Goal: Ask a question

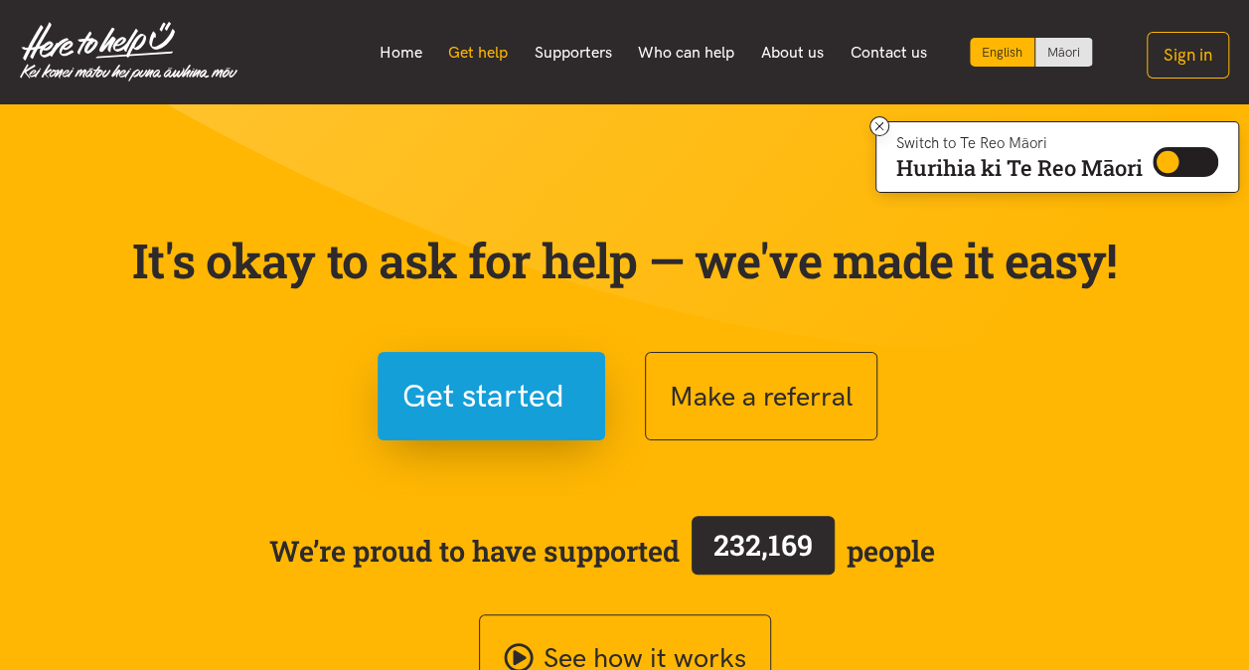
click at [482, 51] on link "Get help" at bounding box center [478, 53] width 86 height 42
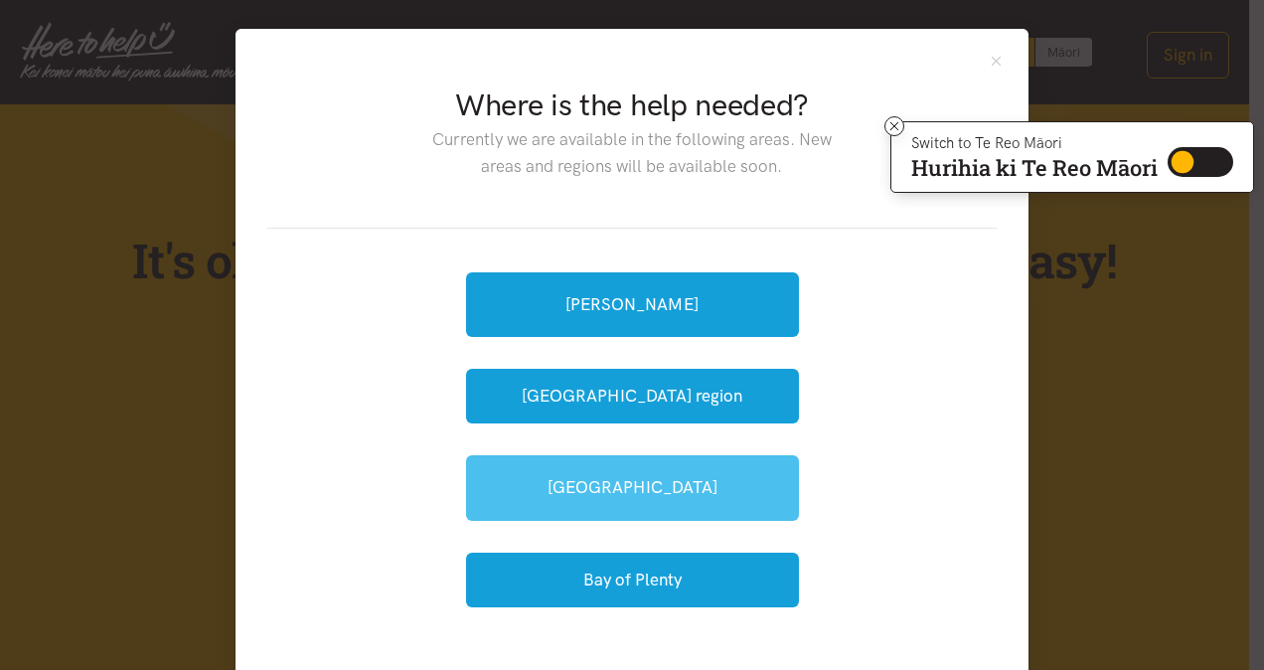
click at [698, 491] on link "[GEOGRAPHIC_DATA]" at bounding box center [632, 487] width 333 height 65
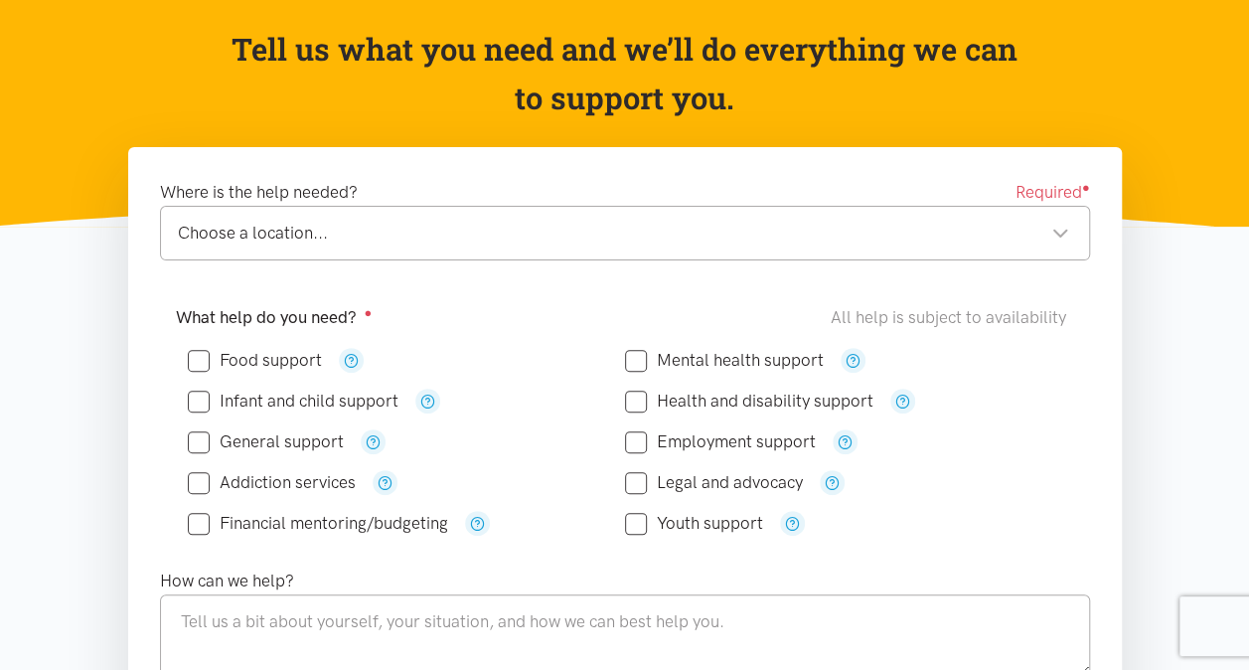
scroll to position [199, 0]
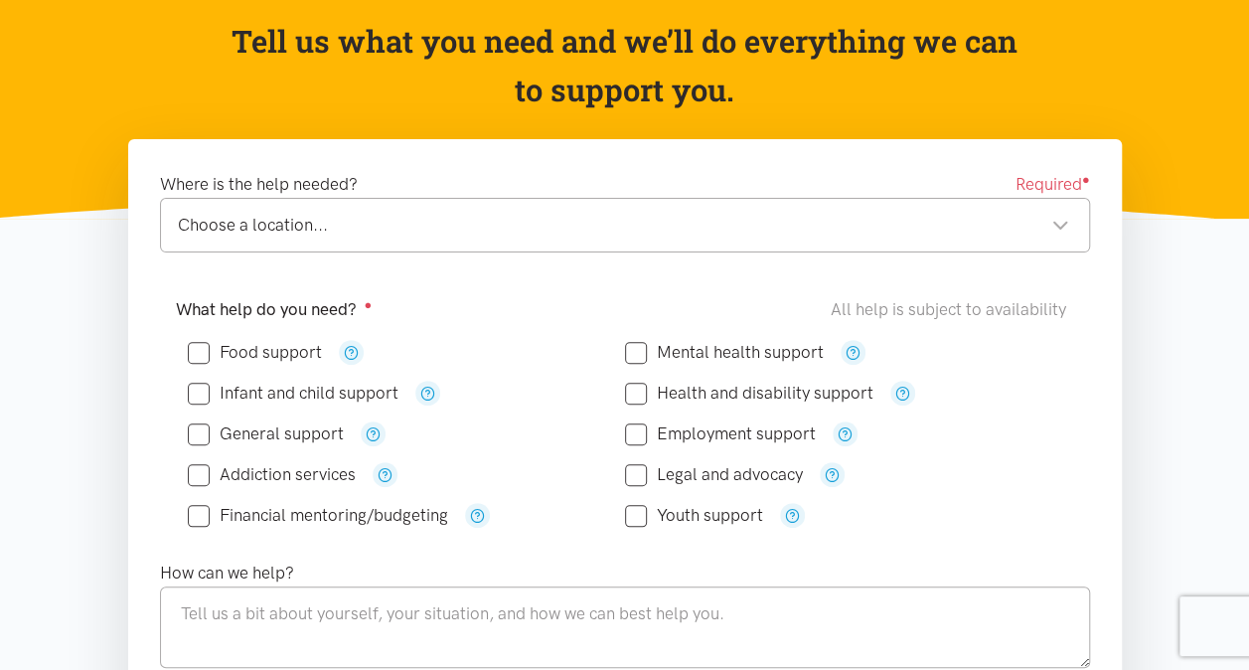
click at [194, 352] on input "Food support" at bounding box center [255, 352] width 134 height 17
checkbox input "true"
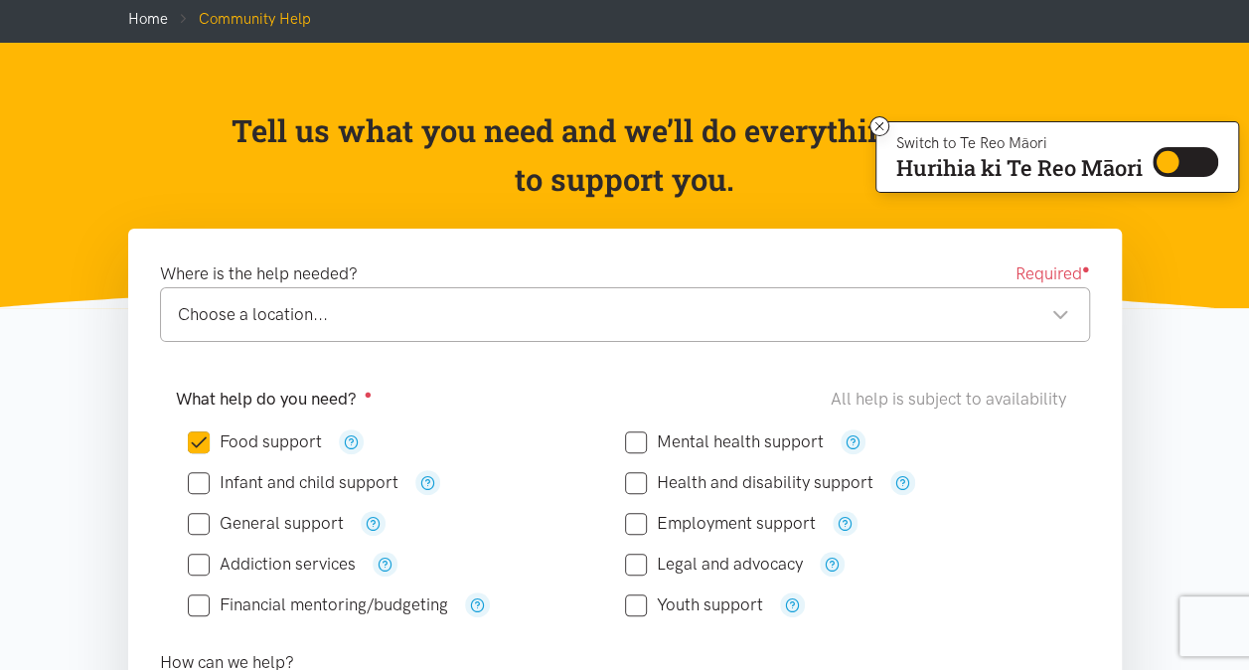
scroll to position [99, 0]
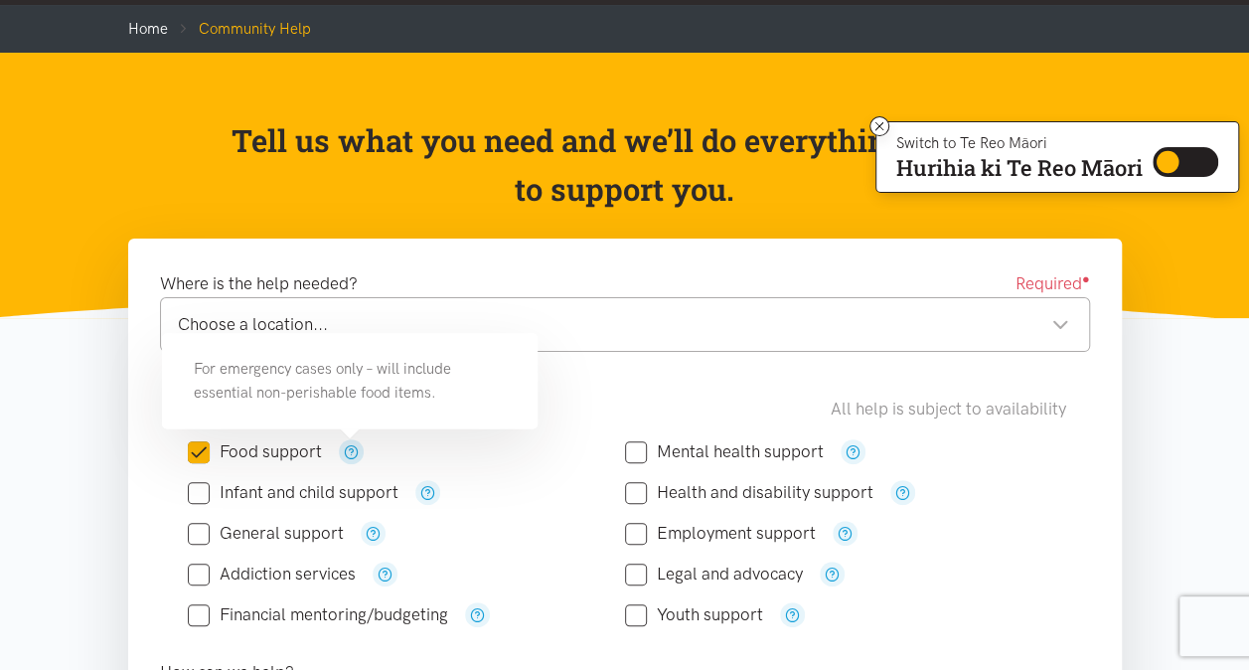
click at [354, 452] on icon "button" at bounding box center [351, 451] width 15 height 15
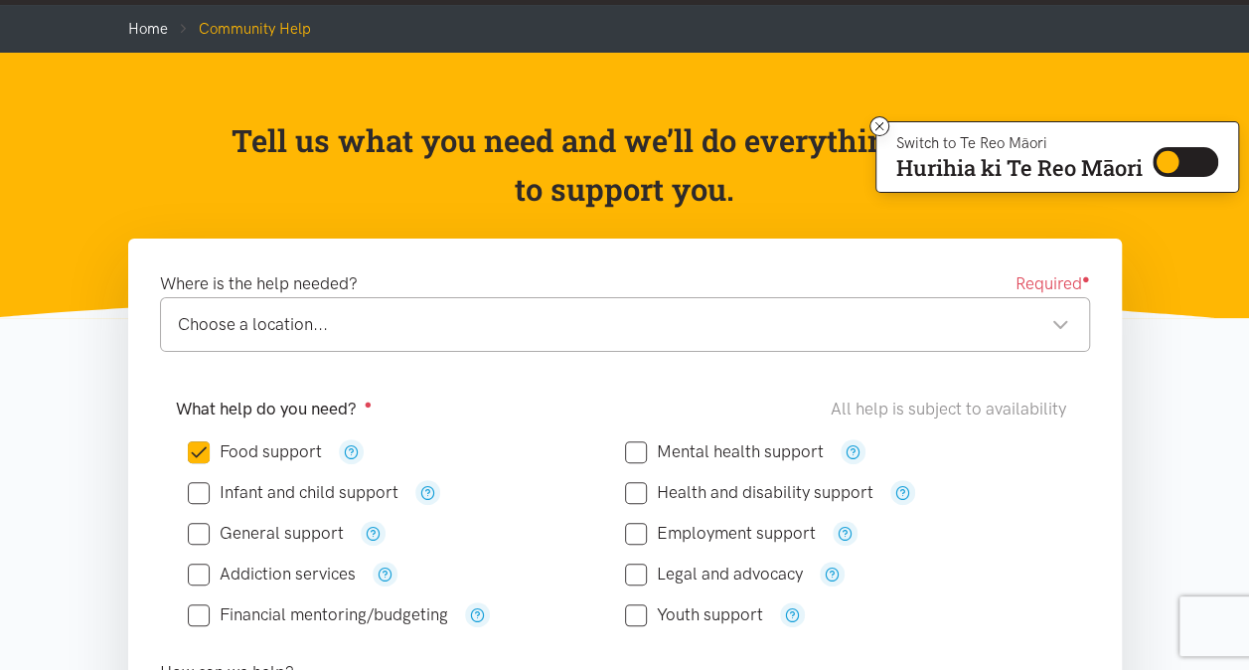
click at [570, 388] on div "What help do you need? ● All help is subject to availability Food support" at bounding box center [625, 521] width 970 height 274
click at [552, 313] on div "Choose a location..." at bounding box center [624, 324] width 892 height 27
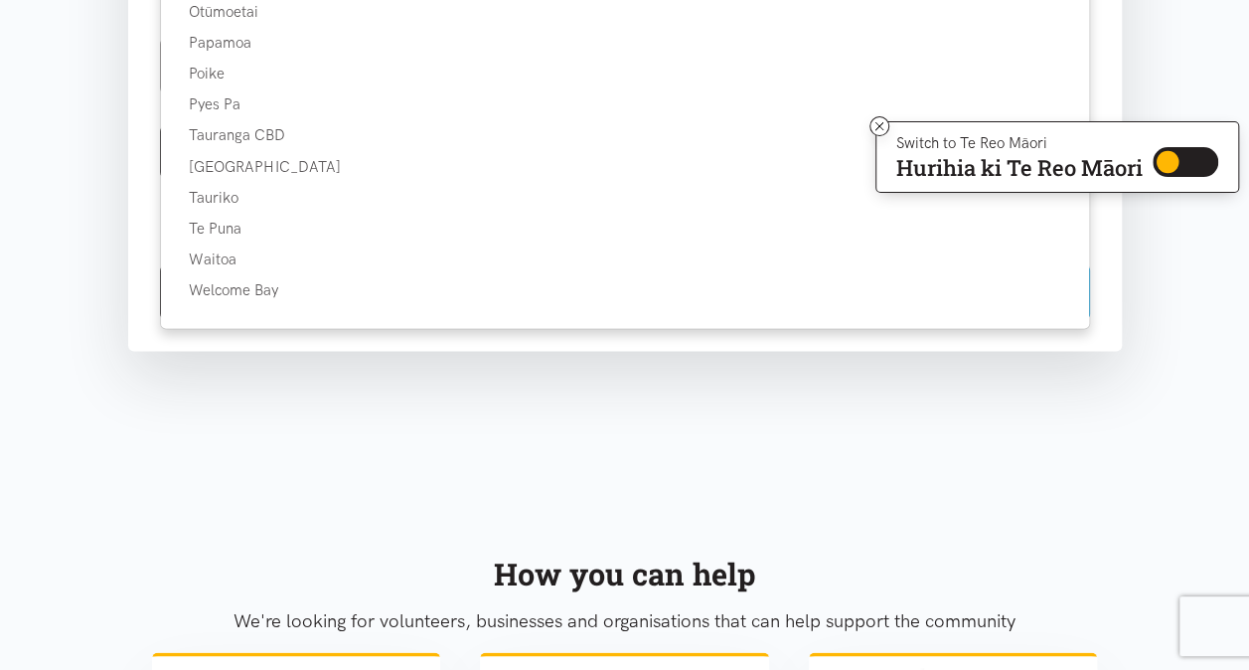
scroll to position [1391, 0]
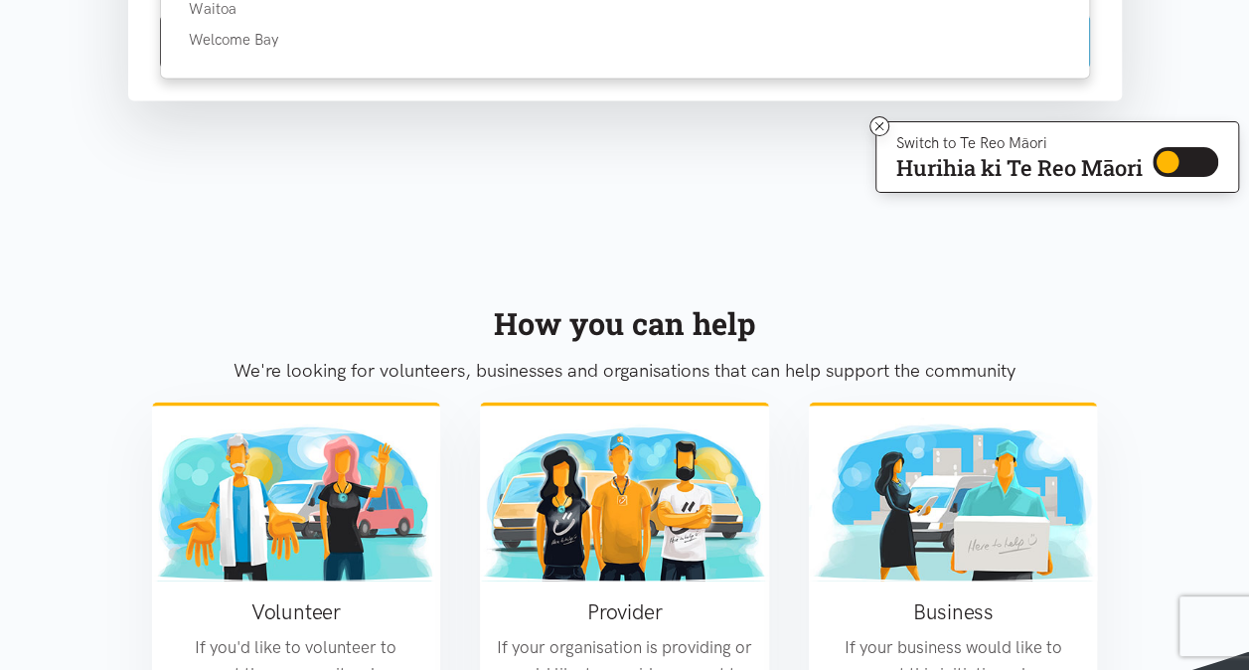
click at [341, 275] on div "How you can help We're looking for volunteers, businesses and organisations tha…" at bounding box center [625, 567] width 994 height 584
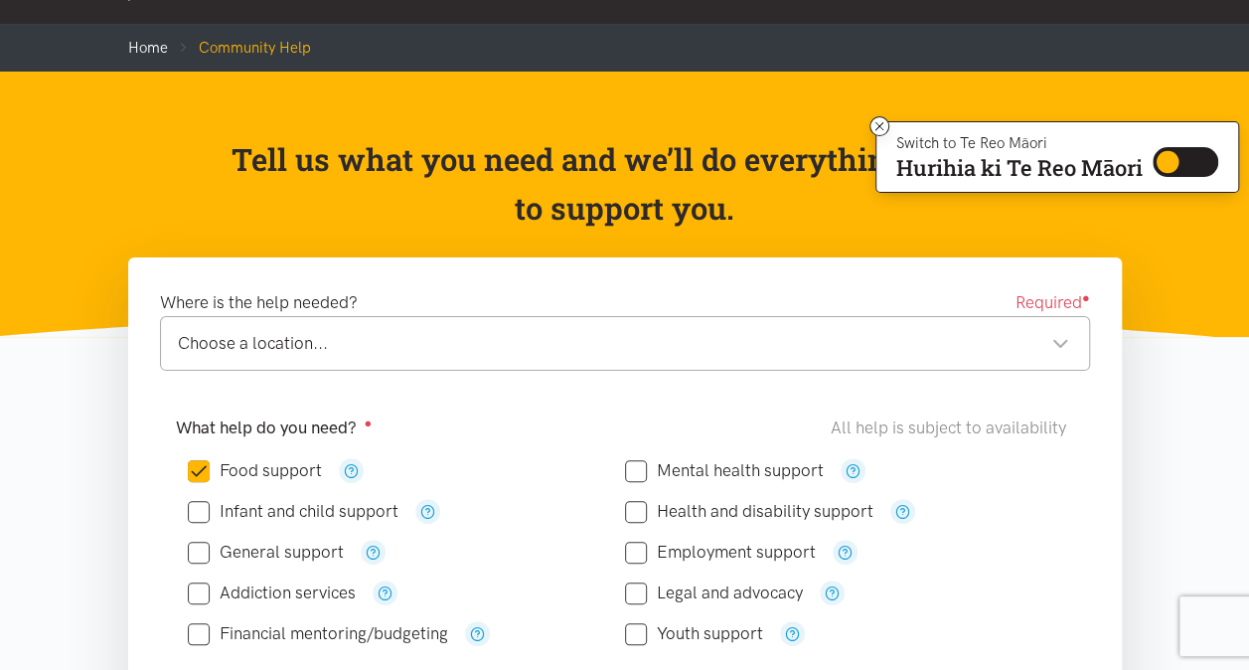
scroll to position [0, 0]
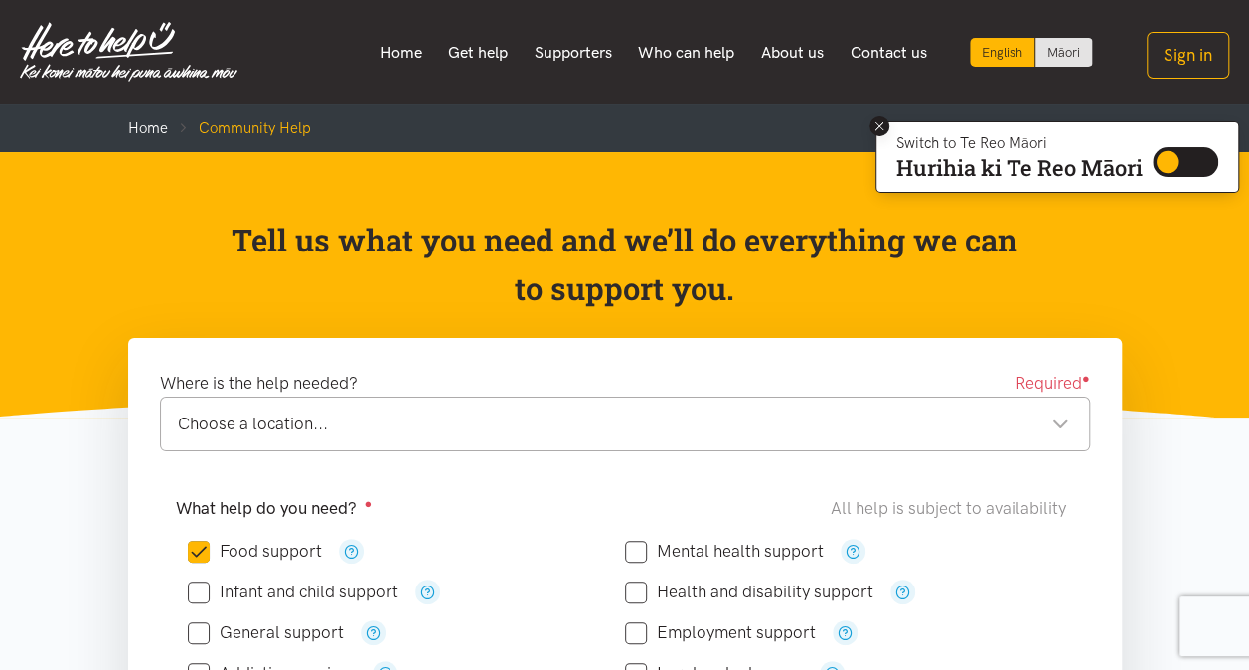
click at [881, 119] on icon at bounding box center [880, 126] width 15 height 15
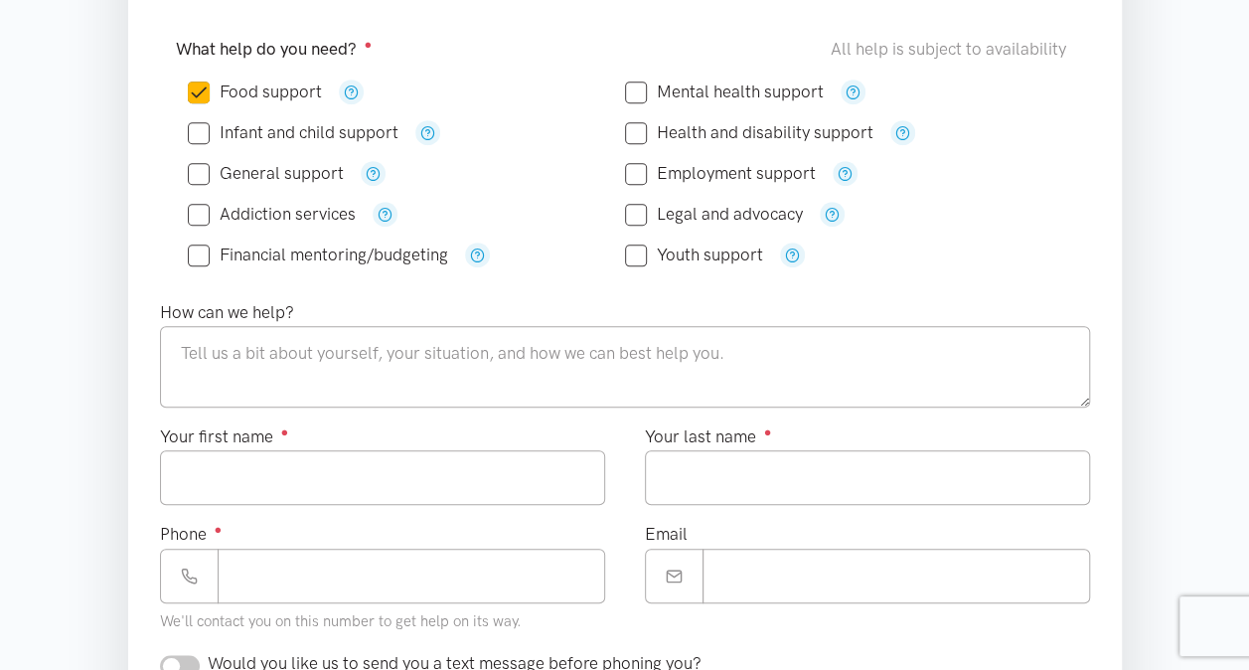
scroll to position [497, 0]
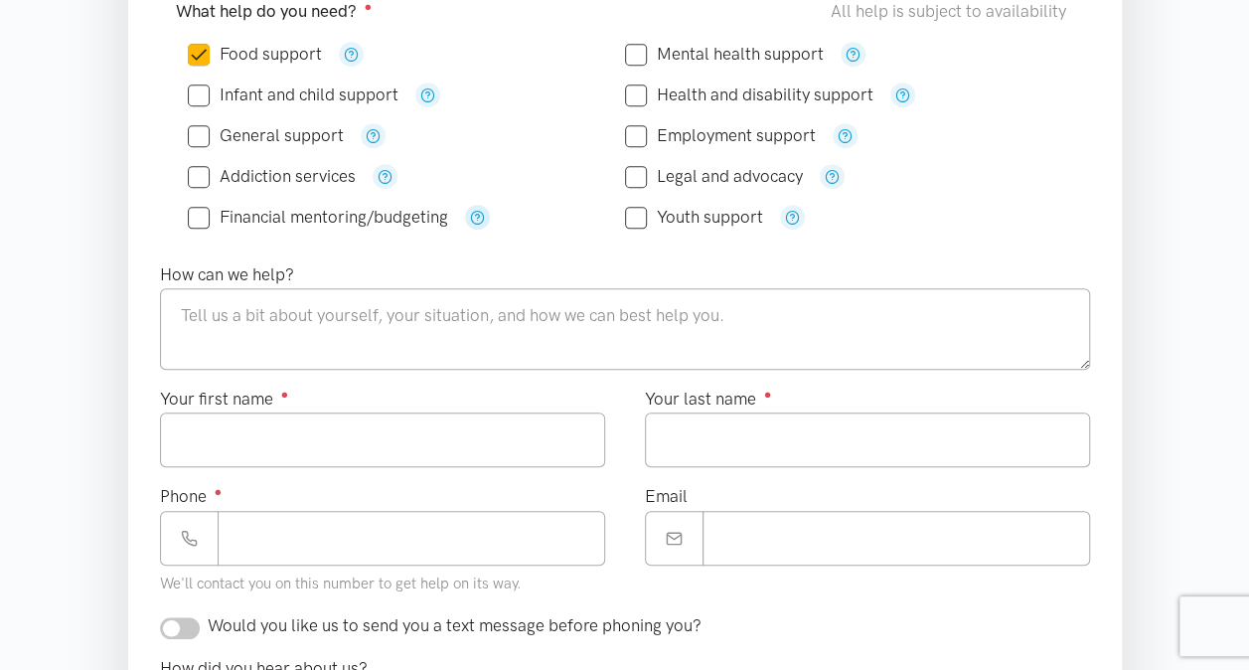
click at [481, 213] on icon "button" at bounding box center [477, 217] width 15 height 15
click at [507, 242] on div "What help do you need? ● All help is subject to availability Food support" at bounding box center [625, 123] width 970 height 274
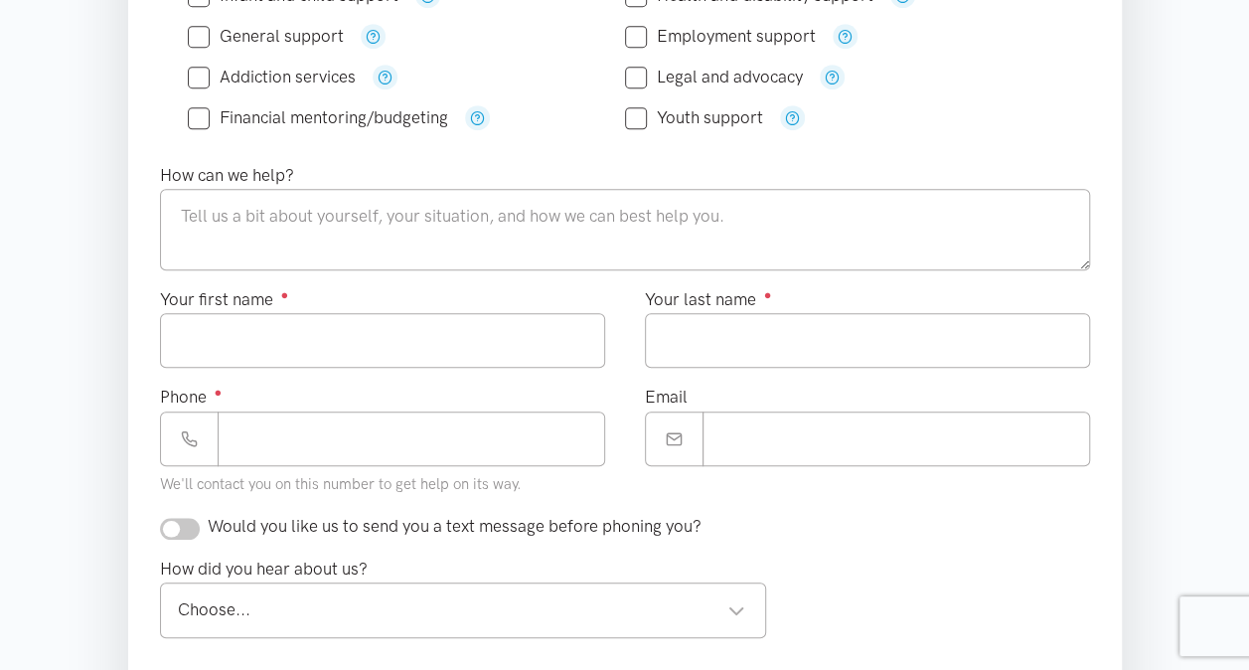
scroll to position [398, 0]
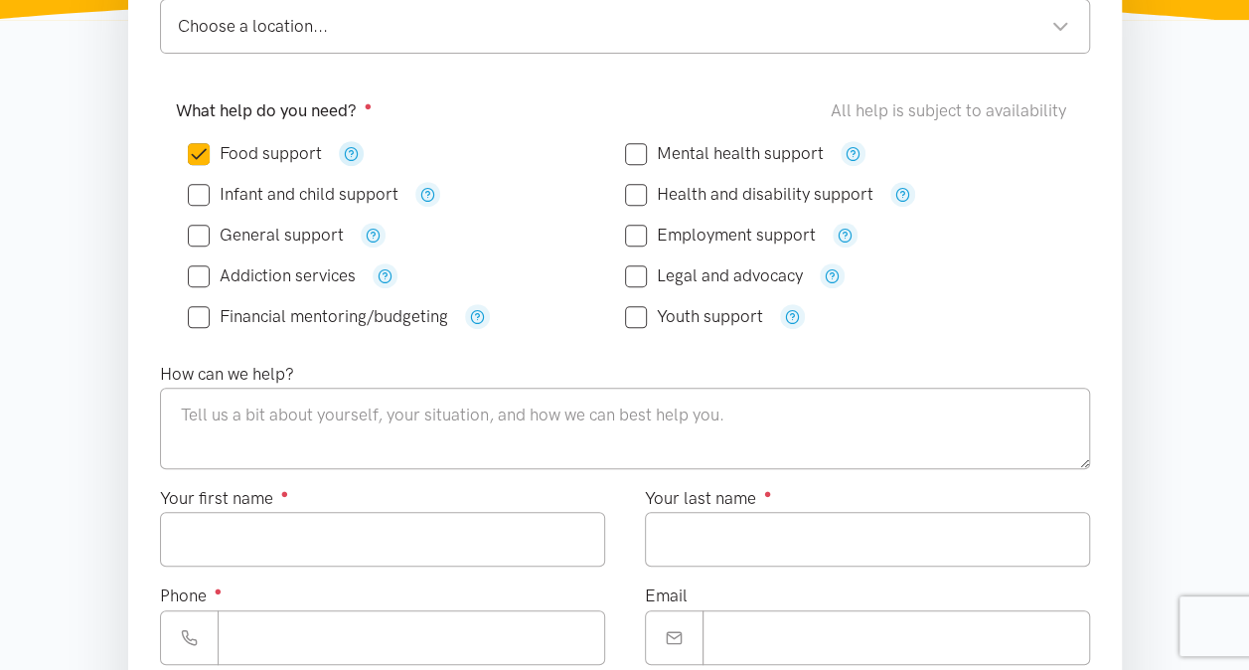
click at [356, 153] on icon "button" at bounding box center [351, 153] width 15 height 15
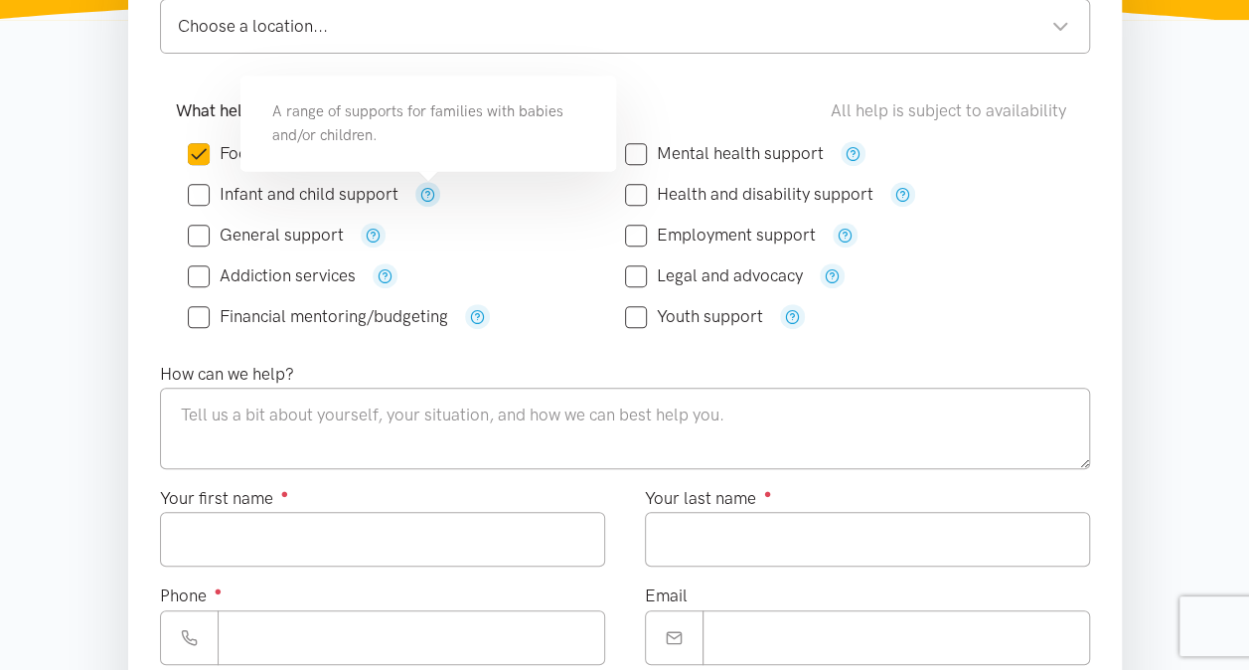
click at [429, 192] on icon "button" at bounding box center [427, 194] width 15 height 15
click at [435, 228] on div "General support" at bounding box center [406, 235] width 437 height 25
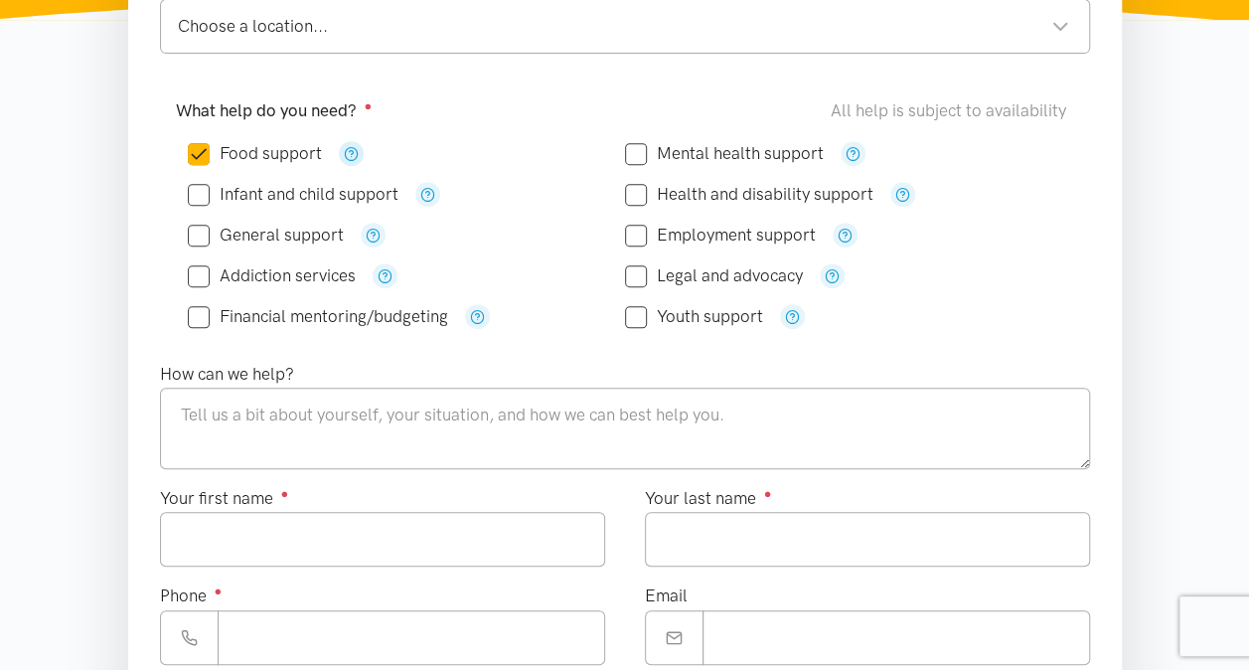
click at [348, 155] on icon "button" at bounding box center [351, 153] width 15 height 15
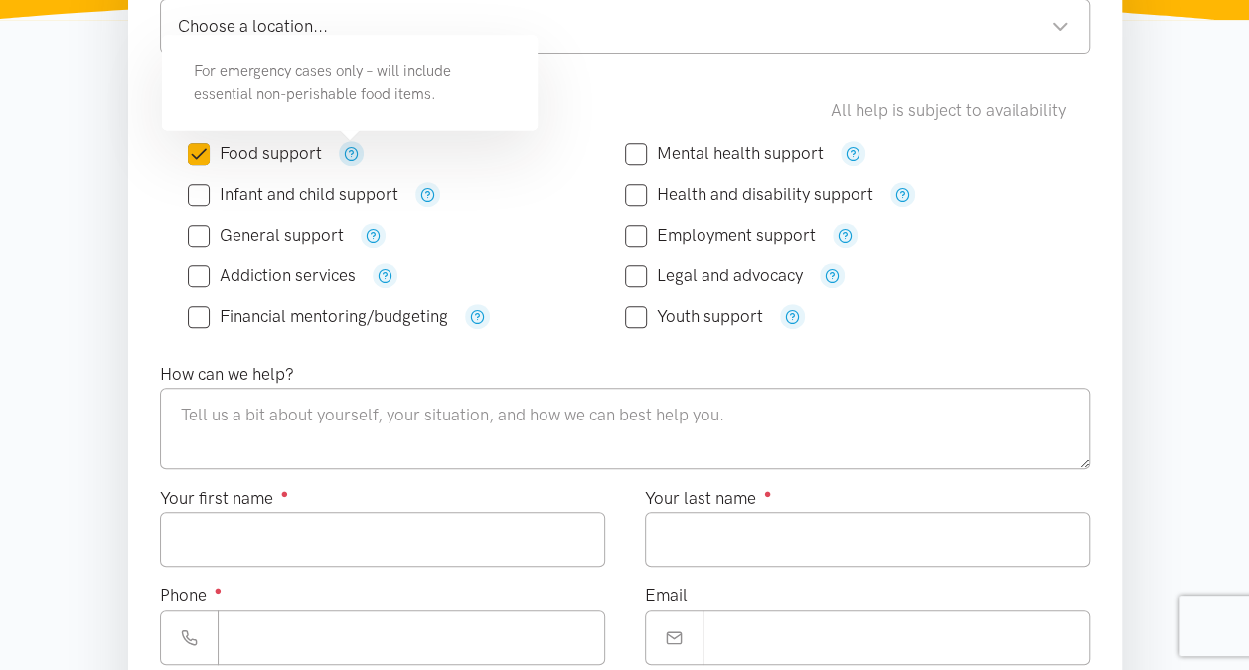
click at [348, 155] on icon "button" at bounding box center [351, 153] width 15 height 15
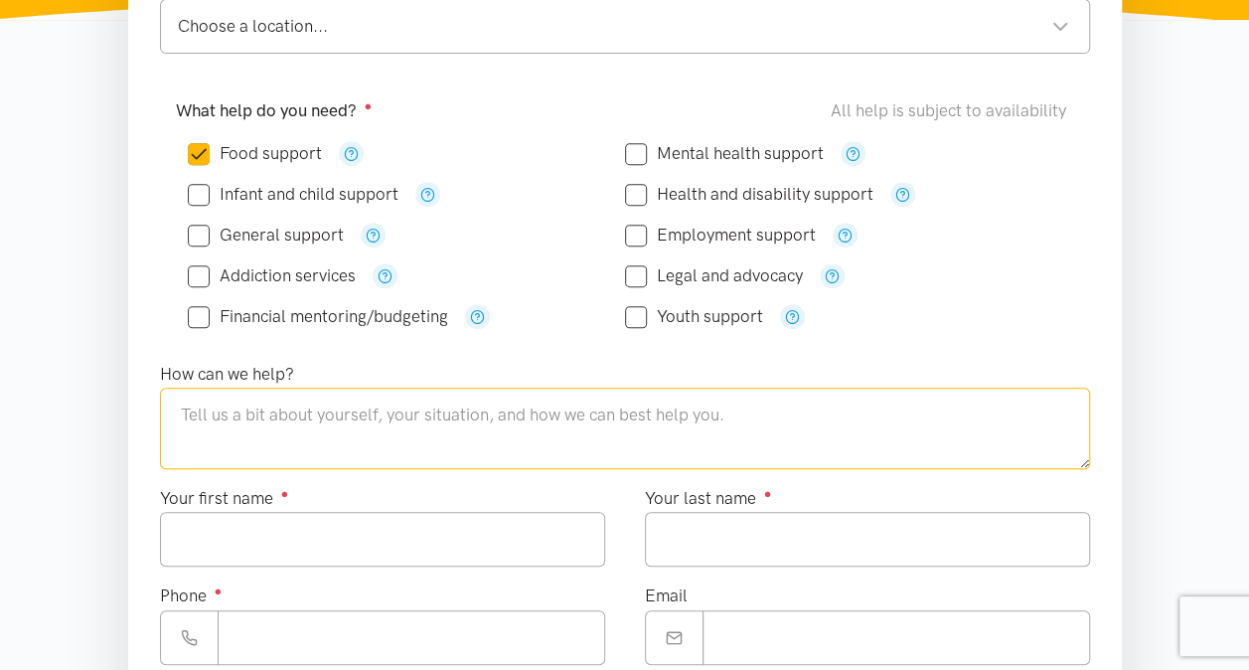
click at [443, 419] on textarea at bounding box center [625, 428] width 930 height 81
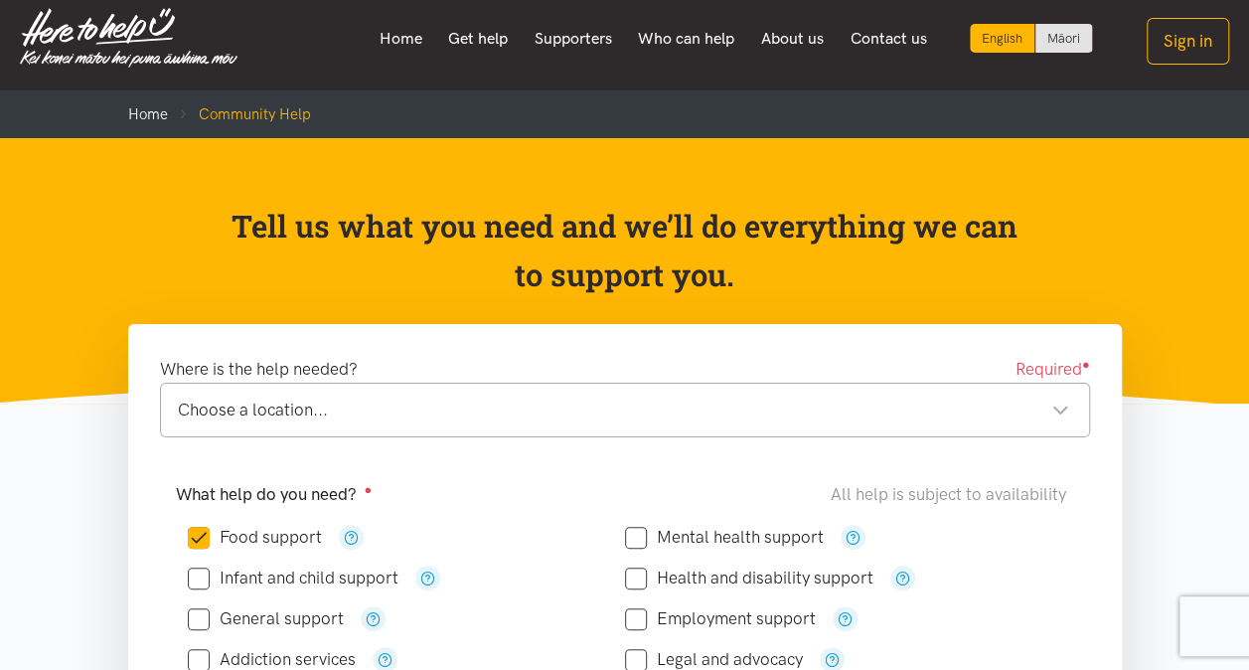
scroll to position [0, 0]
